Goal: Task Accomplishment & Management: Use online tool/utility

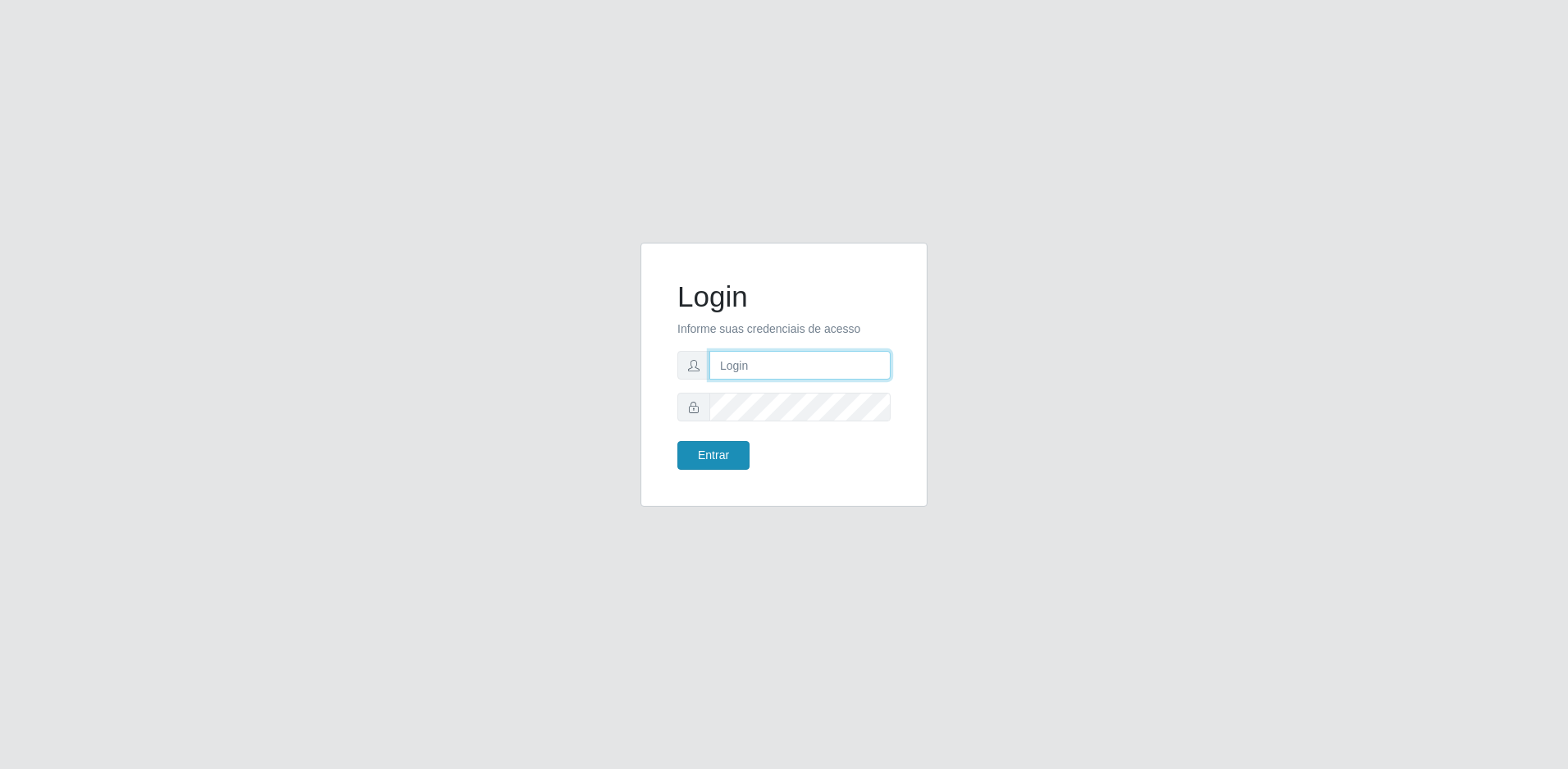
type input "[EMAIL_ADDRESS][DOMAIN_NAME]"
click at [714, 444] on button "Entrar" at bounding box center [713, 455] width 72 height 29
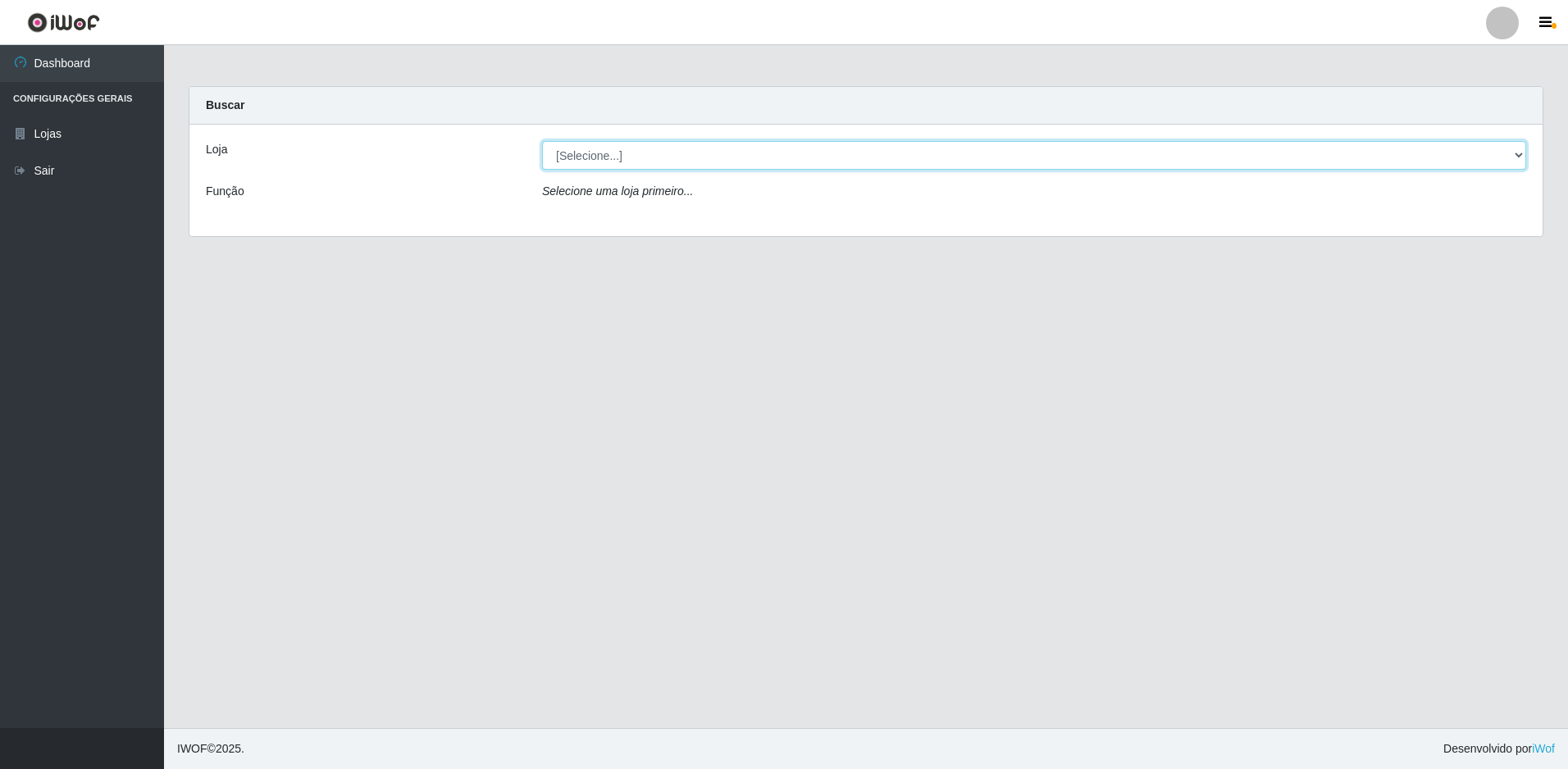
click at [939, 149] on select "[Selecione...] Extrabom - Loja 57 Anchieta" at bounding box center [1034, 155] width 984 height 29
select select "470"
click at [542, 141] on select "[Selecione...] Extrabom - Loja 57 Anchieta" at bounding box center [1034, 155] width 984 height 29
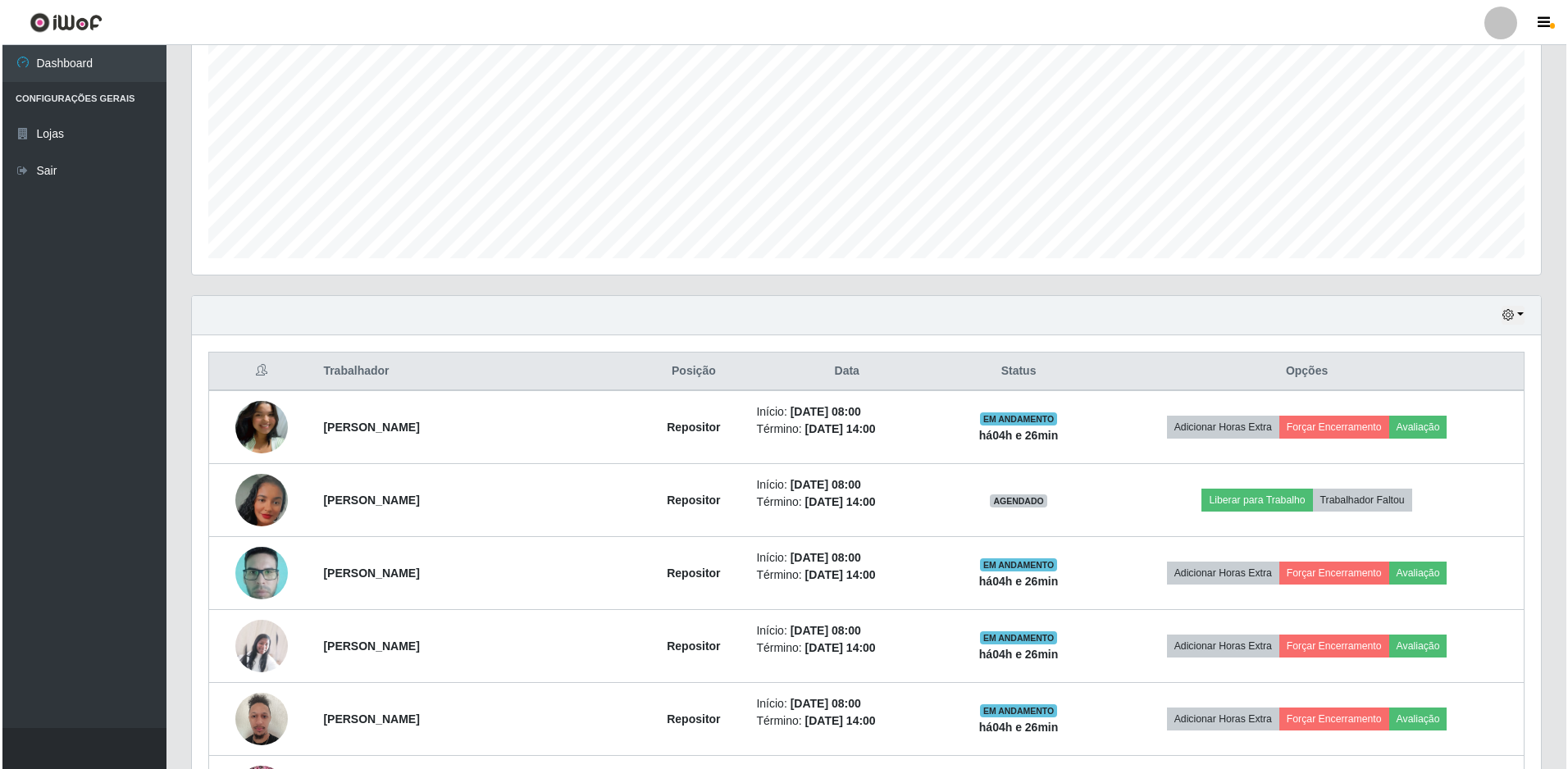
scroll to position [410, 0]
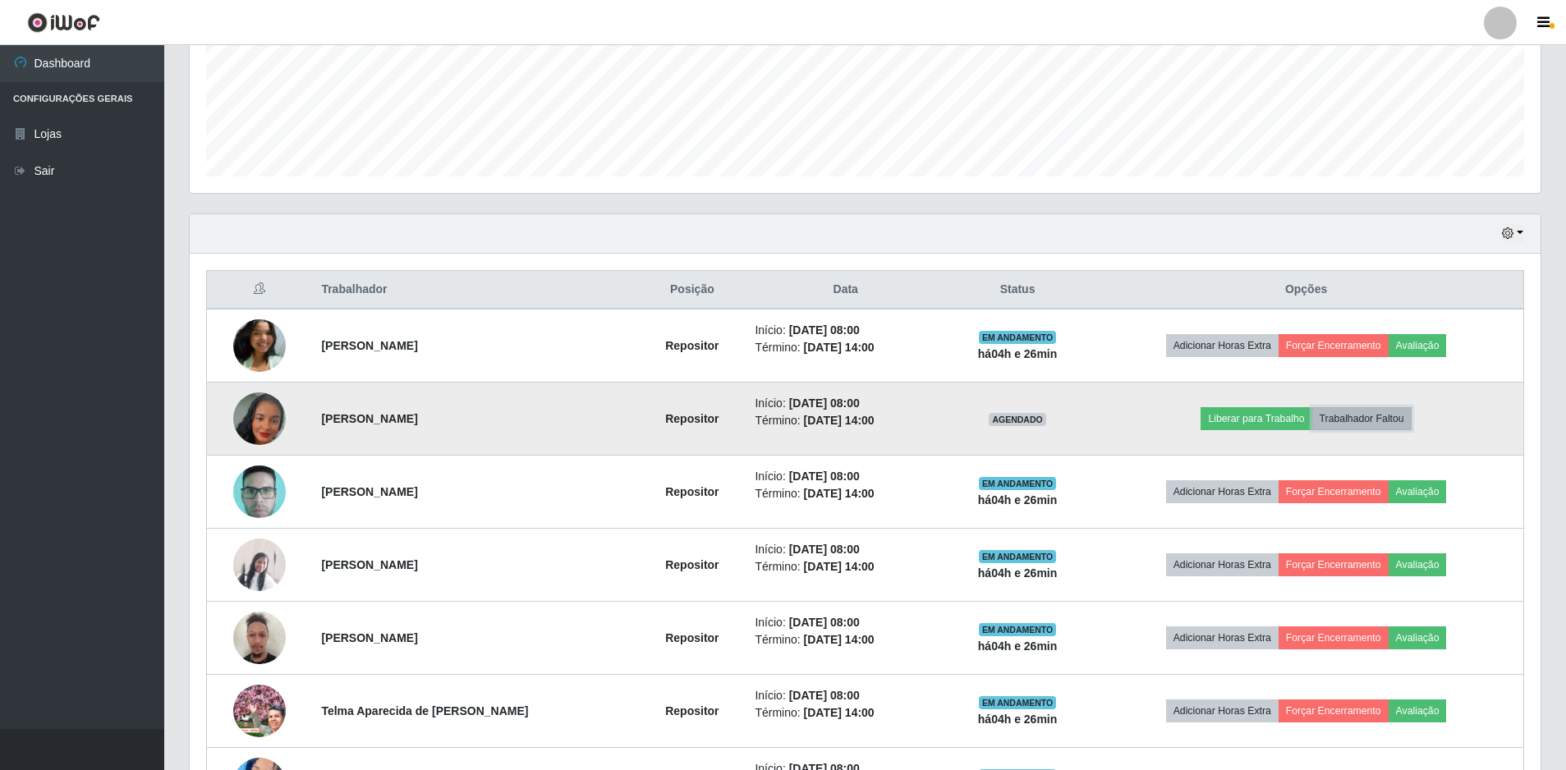
click at [1345, 416] on button "Trabalhador Faltou" at bounding box center [1362, 418] width 99 height 23
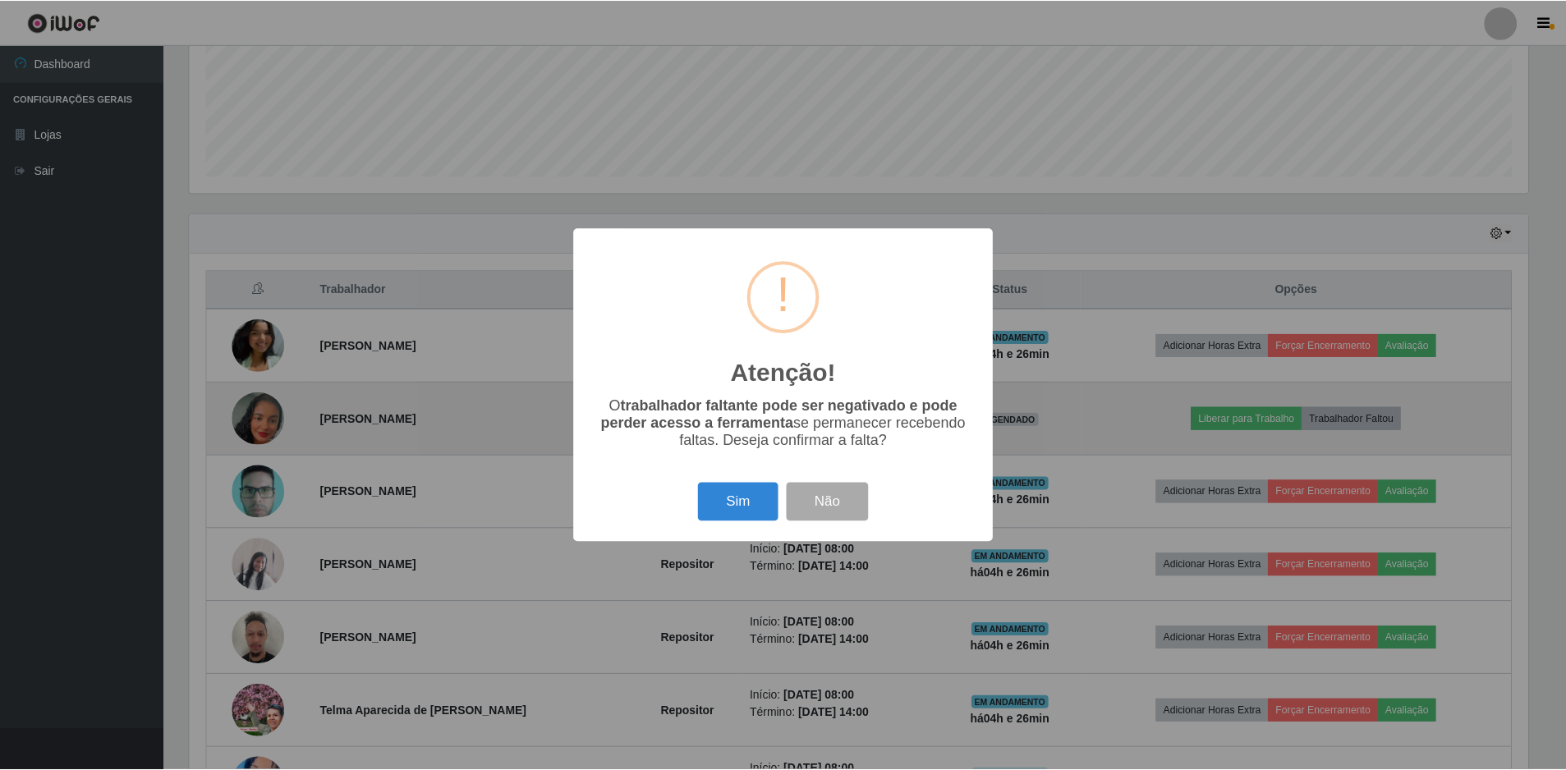
scroll to position [341, 1343]
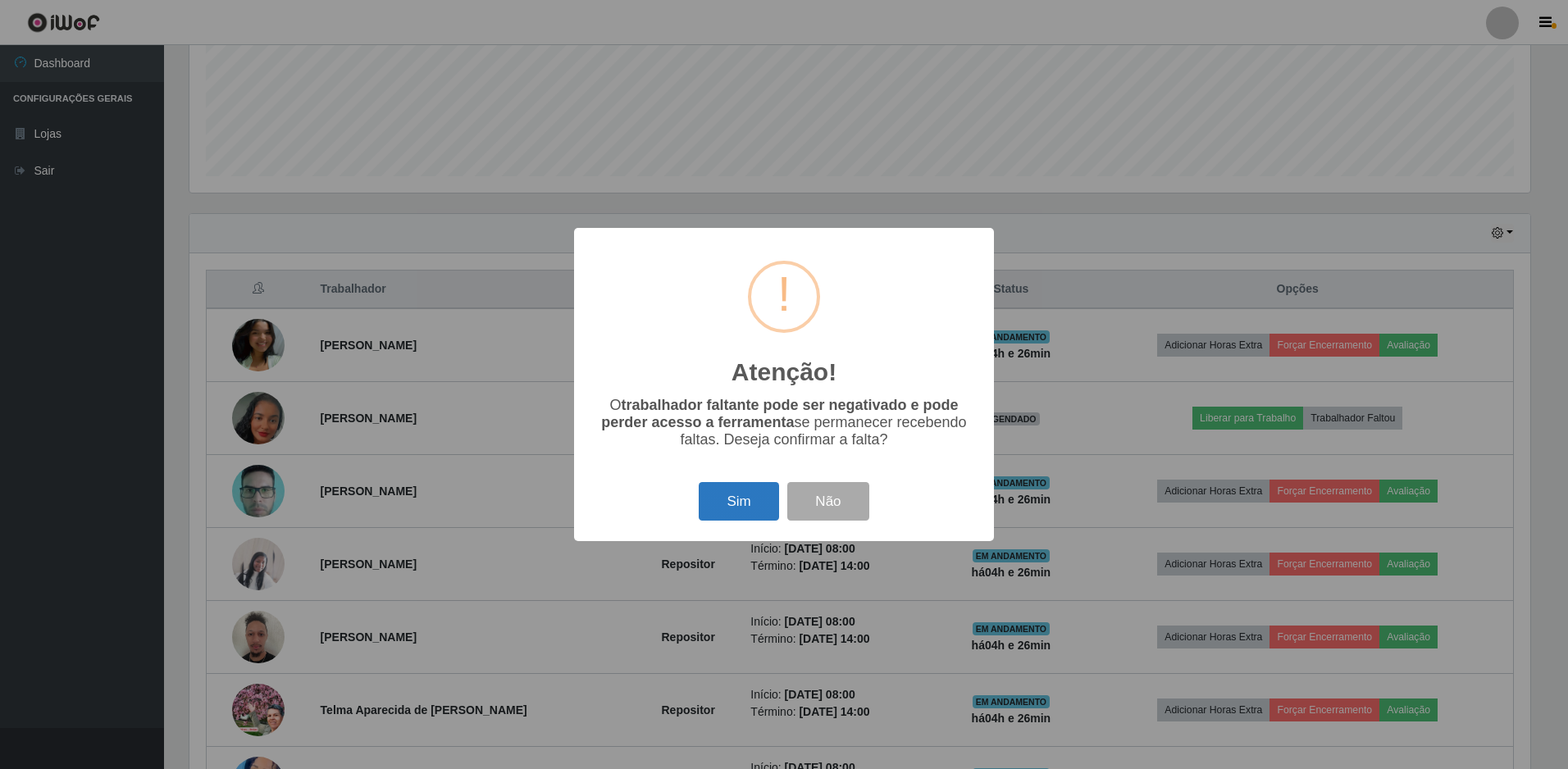
click at [755, 503] on button "Sim" at bounding box center [739, 501] width 80 height 39
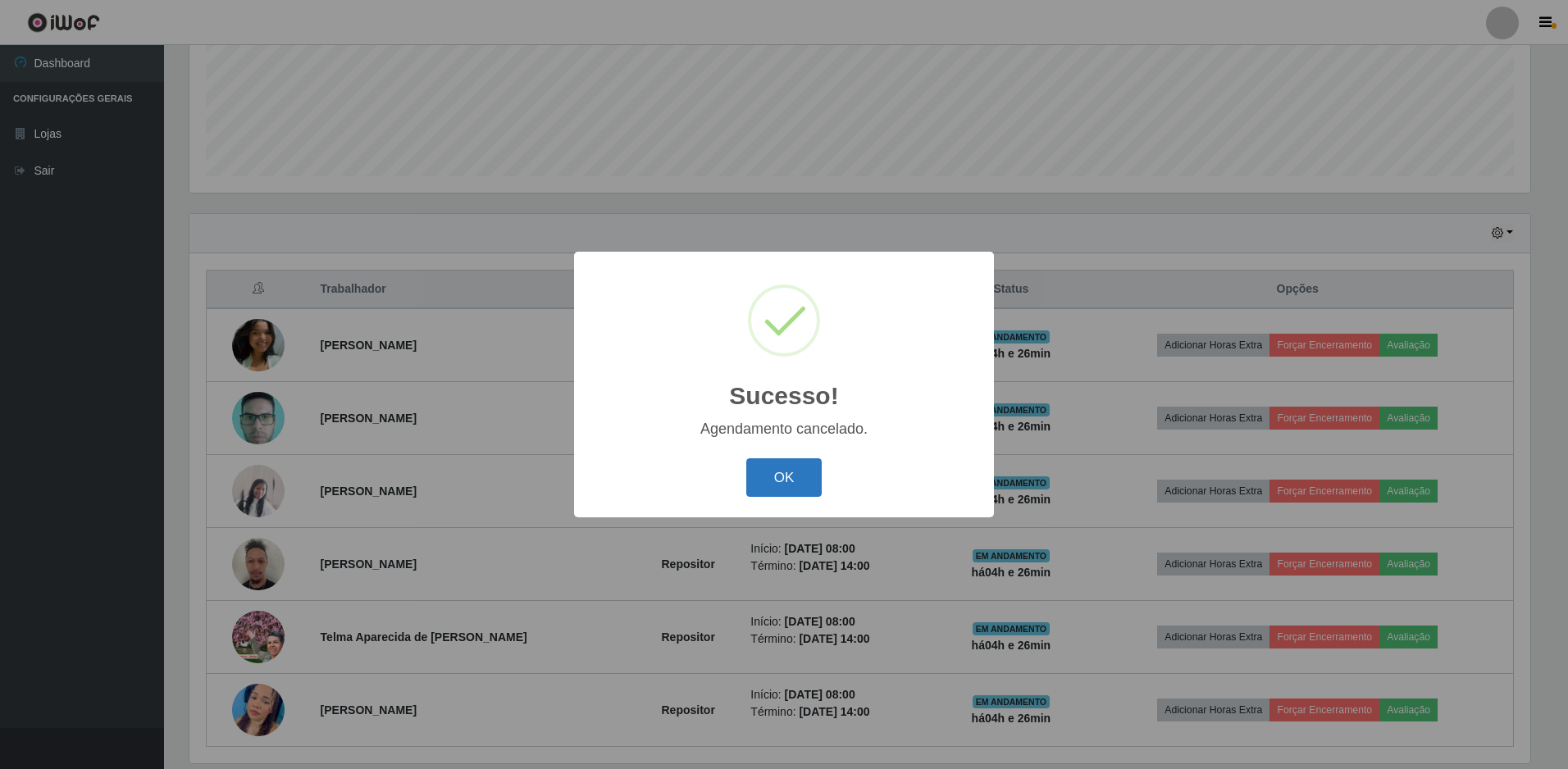
click at [772, 483] on button "OK" at bounding box center [784, 477] width 76 height 39
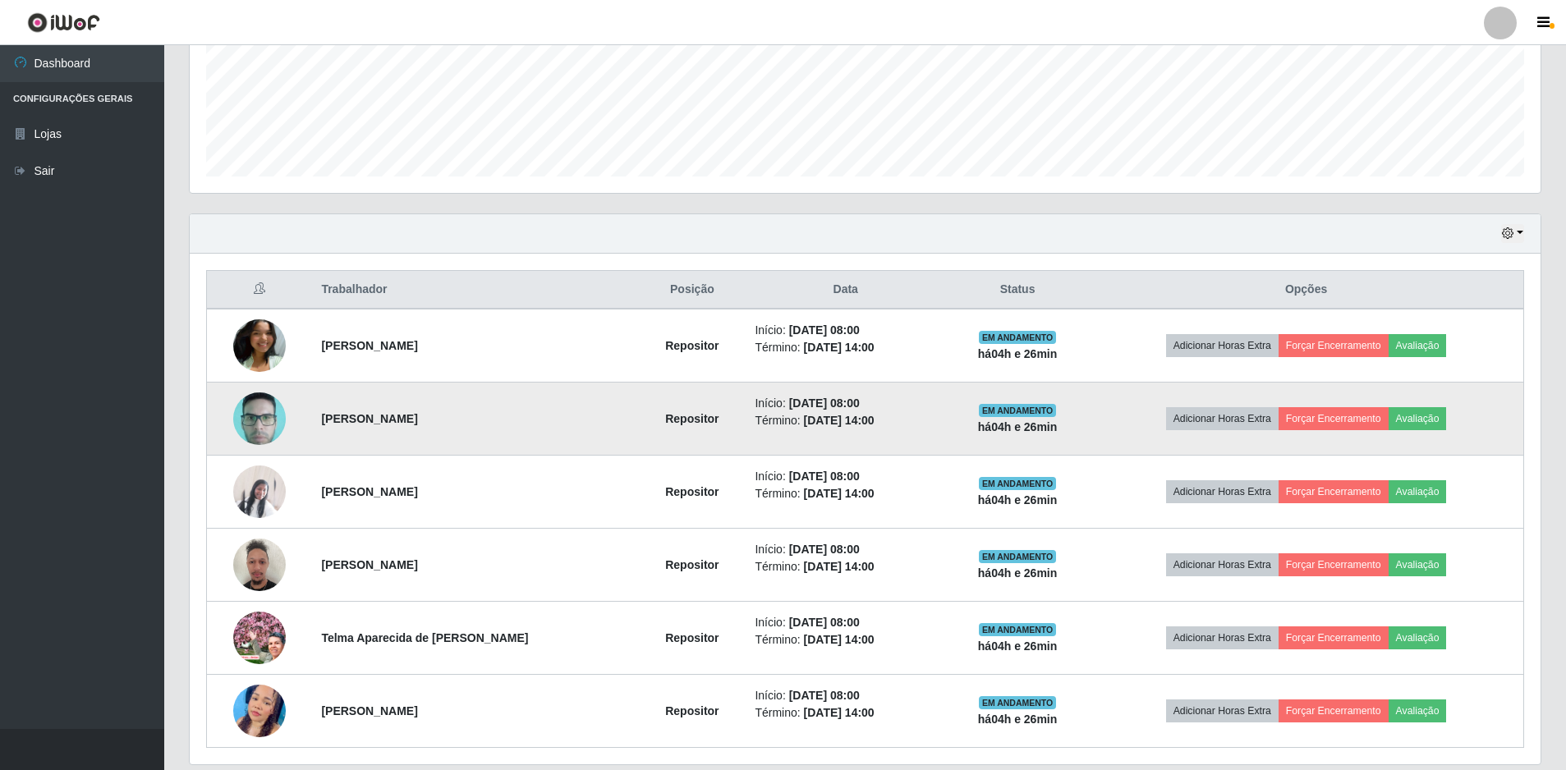
scroll to position [467, 0]
